Goal: Information Seeking & Learning: Learn about a topic

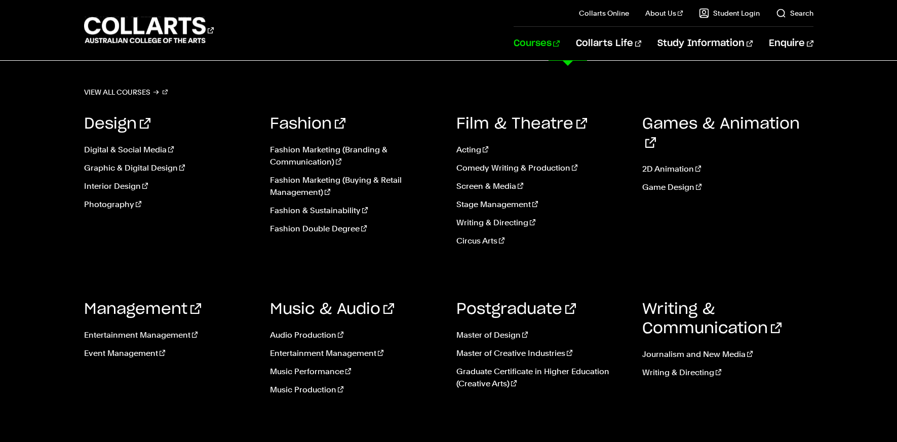
click at [560, 45] on link "Courses" at bounding box center [536, 43] width 46 height 33
click at [141, 306] on link "Management" at bounding box center [142, 309] width 117 height 15
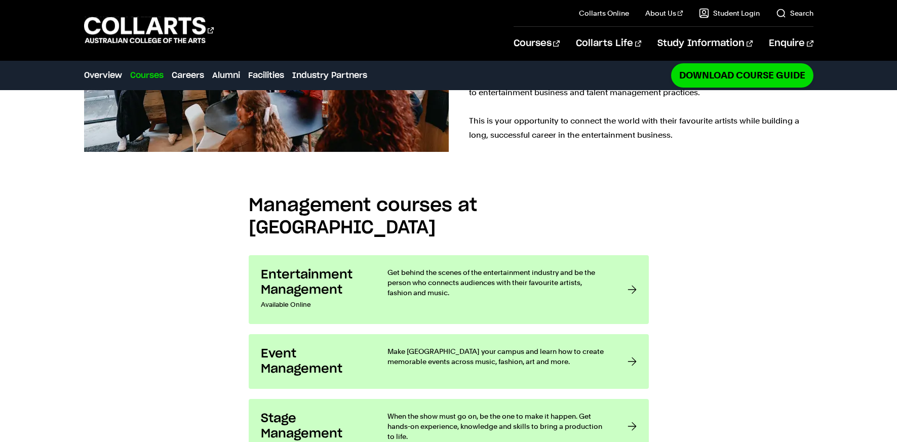
scroll to position [760, 0]
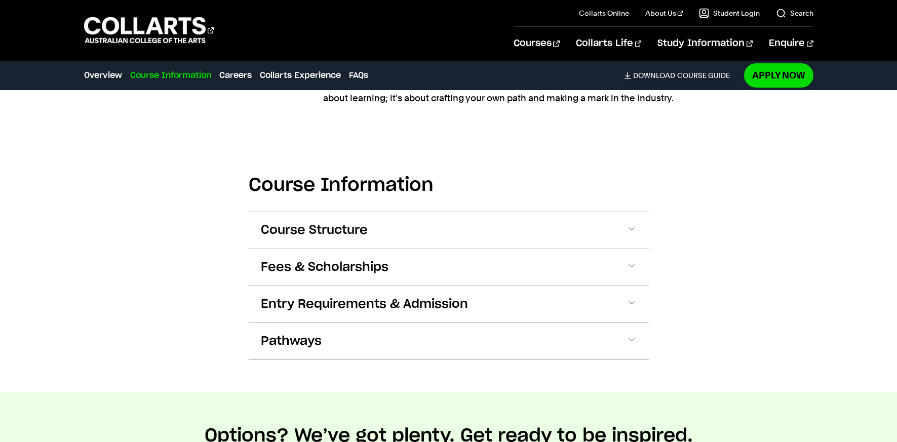
scroll to position [1063, 0]
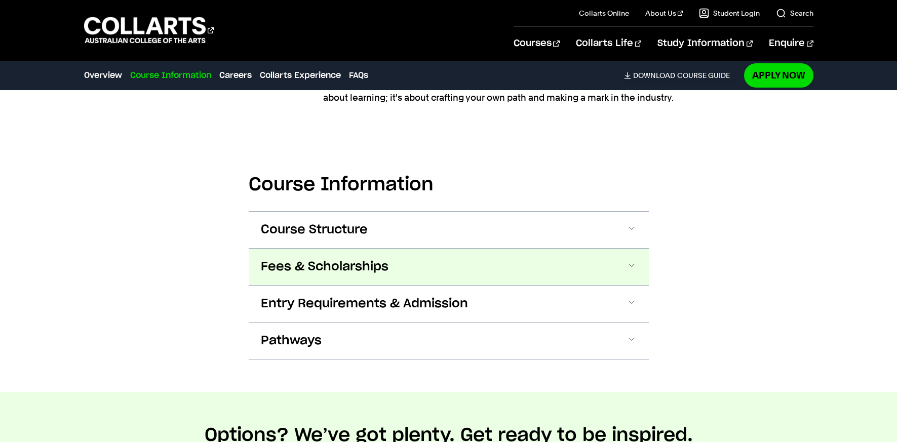
click at [629, 260] on button "Fees & Scholarships" at bounding box center [449, 267] width 400 height 36
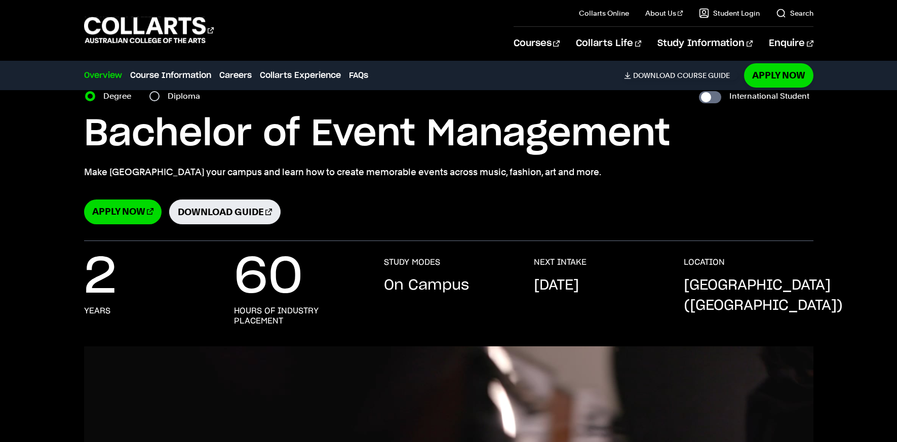
scroll to position [0, 0]
